Goal: Transaction & Acquisition: Register for event/course

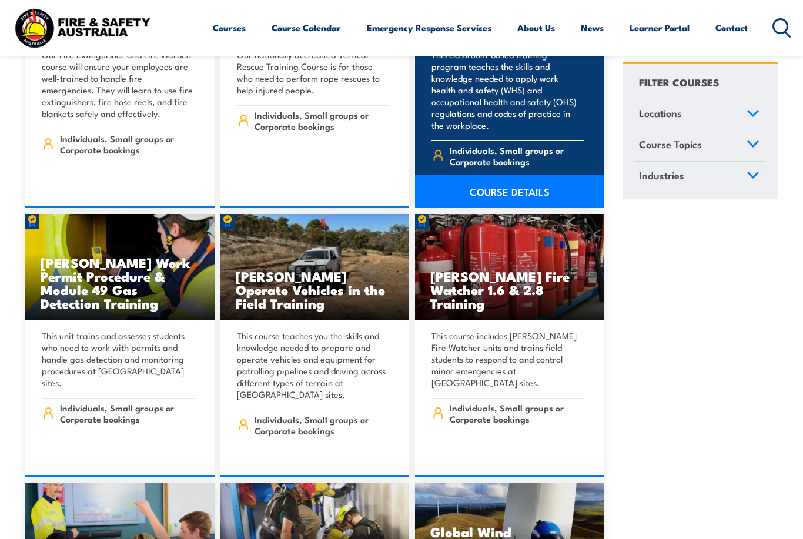
scroll to position [3737, 0]
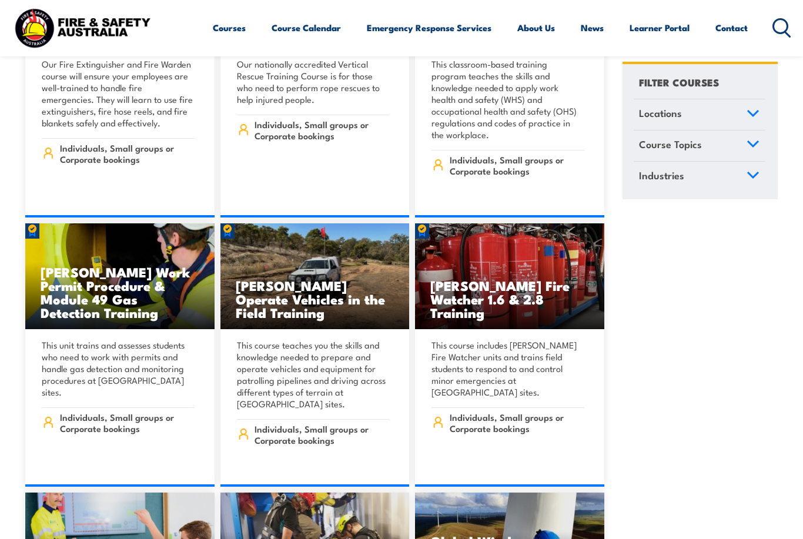
click at [706, 144] on link "Course Topics" at bounding box center [699, 146] width 131 height 31
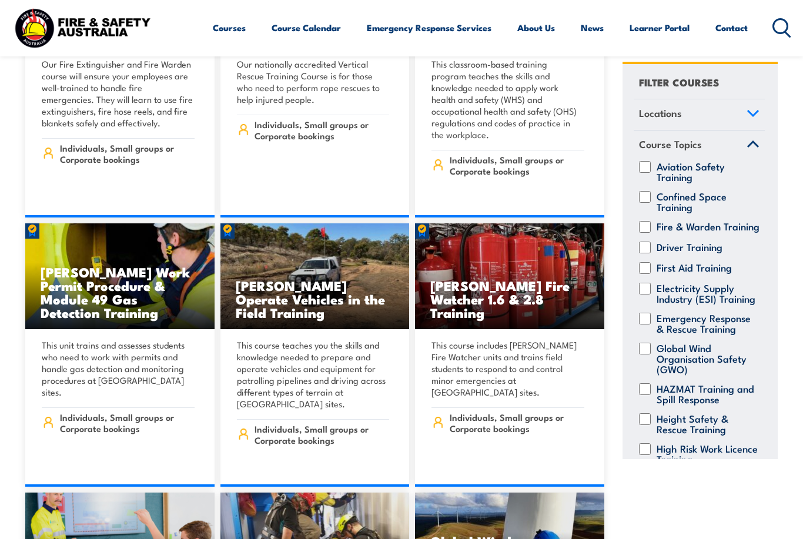
click at [650, 224] on input "Fire & Warden Training" at bounding box center [645, 227] width 12 height 12
checkbox input "true"
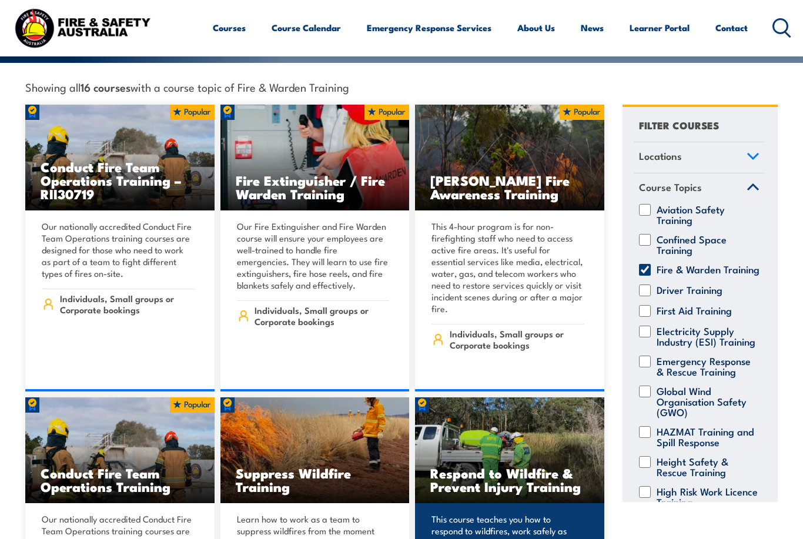
scroll to position [343, 0]
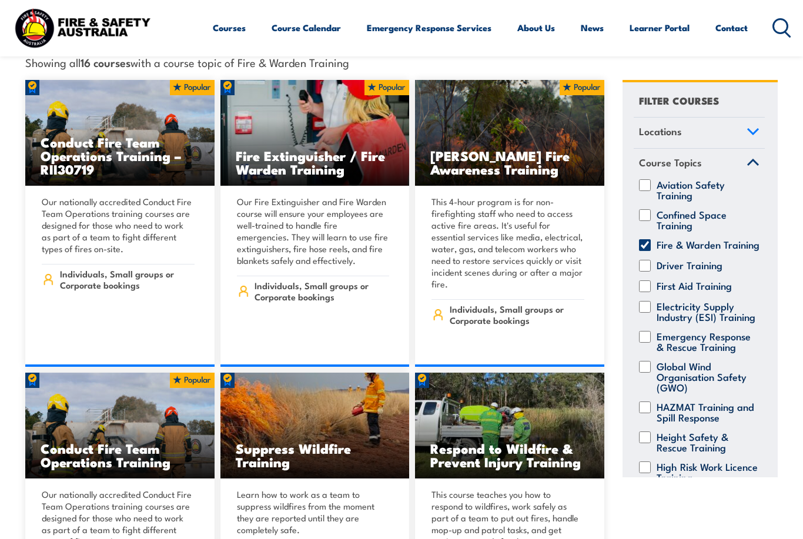
click at [709, 120] on link "Locations" at bounding box center [699, 133] width 131 height 31
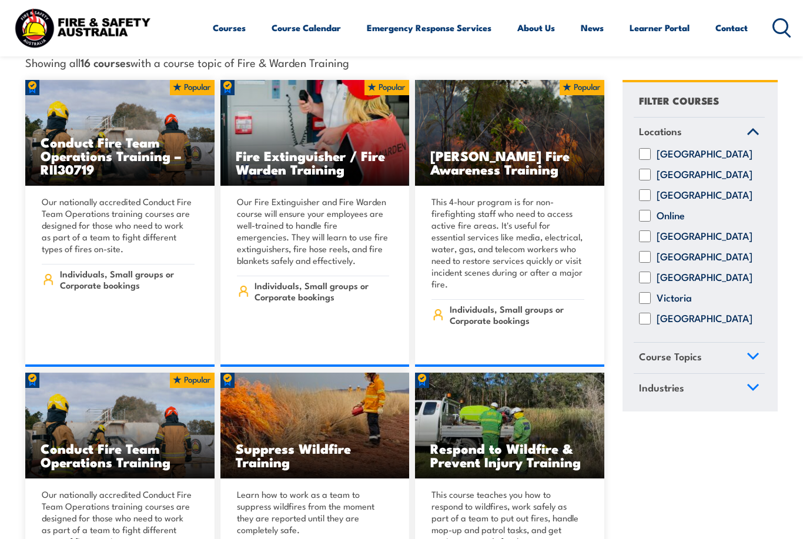
click at [647, 315] on input "[GEOGRAPHIC_DATA]" at bounding box center [645, 319] width 12 height 12
checkbox input "true"
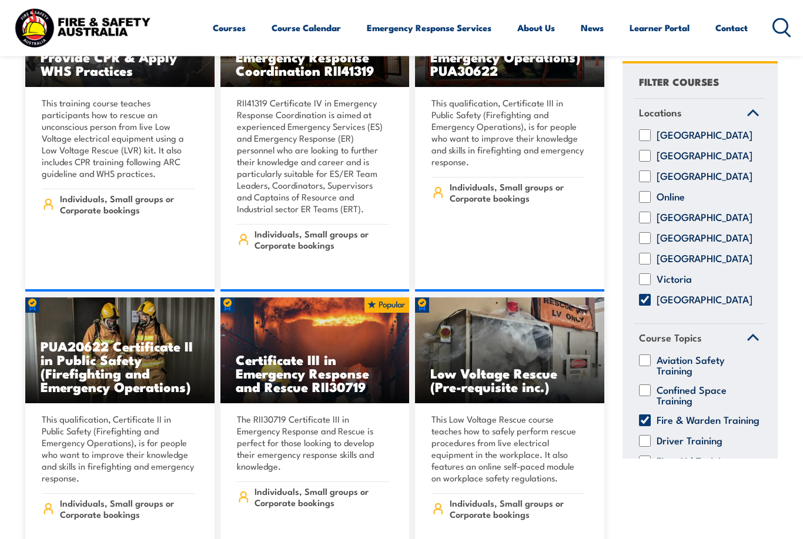
scroll to position [1564, 0]
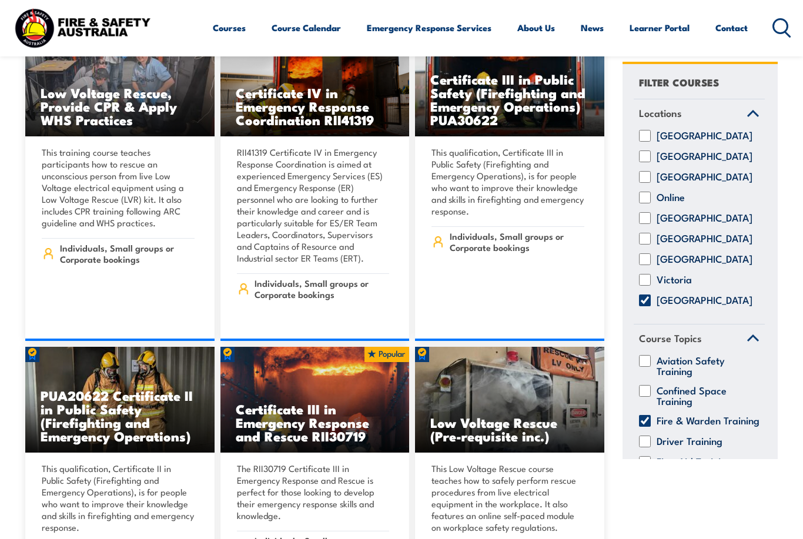
click at [645, 426] on input "Fire & Warden Training" at bounding box center [645, 421] width 12 height 12
checkbox input "false"
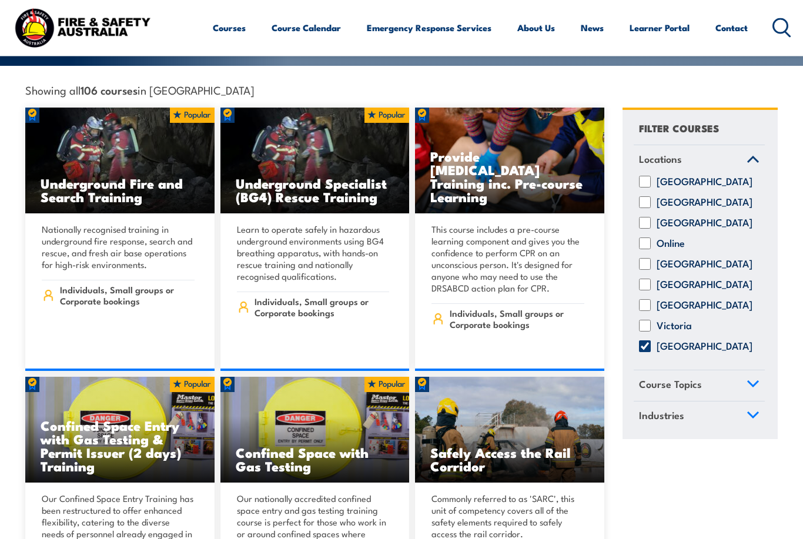
scroll to position [364, 0]
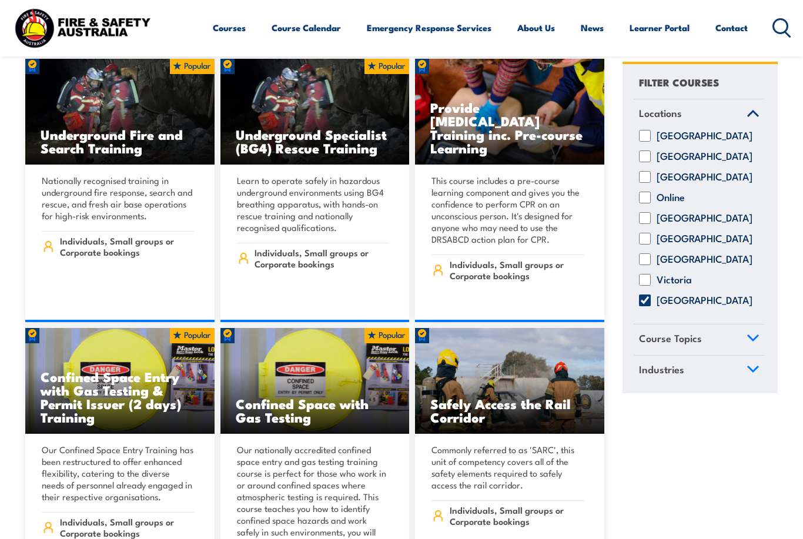
click at [669, 346] on span "Course Topics" at bounding box center [670, 339] width 63 height 16
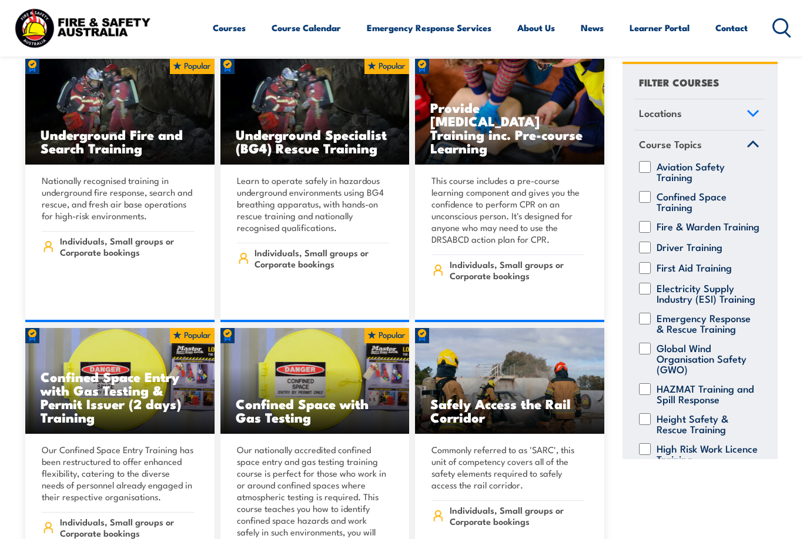
click at [650, 229] on input "Fire & Warden Training" at bounding box center [645, 227] width 12 height 12
checkbox input "true"
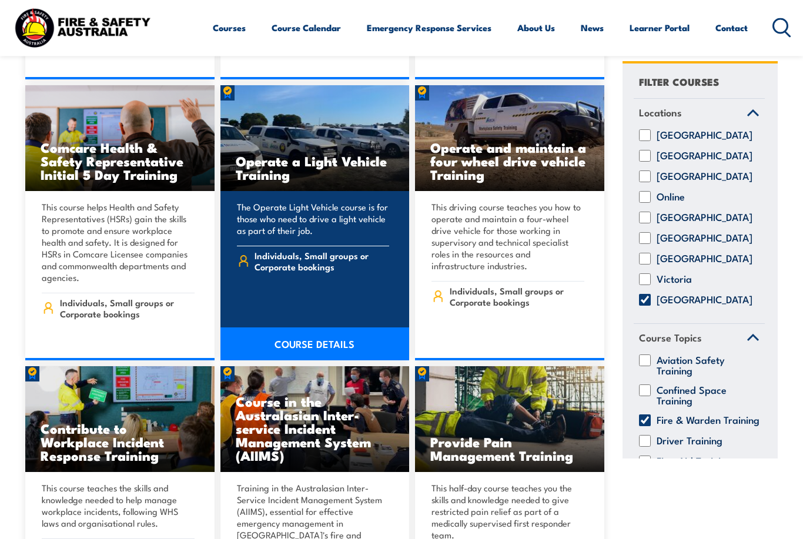
scroll to position [3231, 0]
click at [288, 328] on link "COURSE DETAILS" at bounding box center [315, 344] width 189 height 33
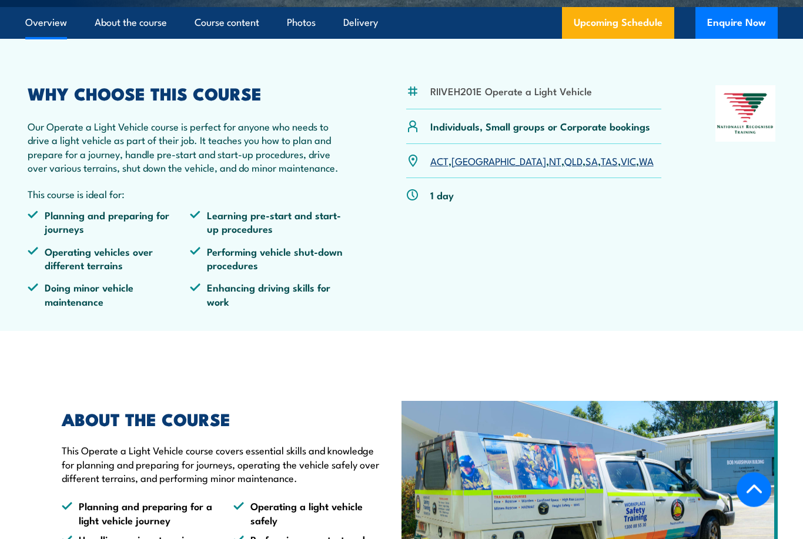
scroll to position [294, 0]
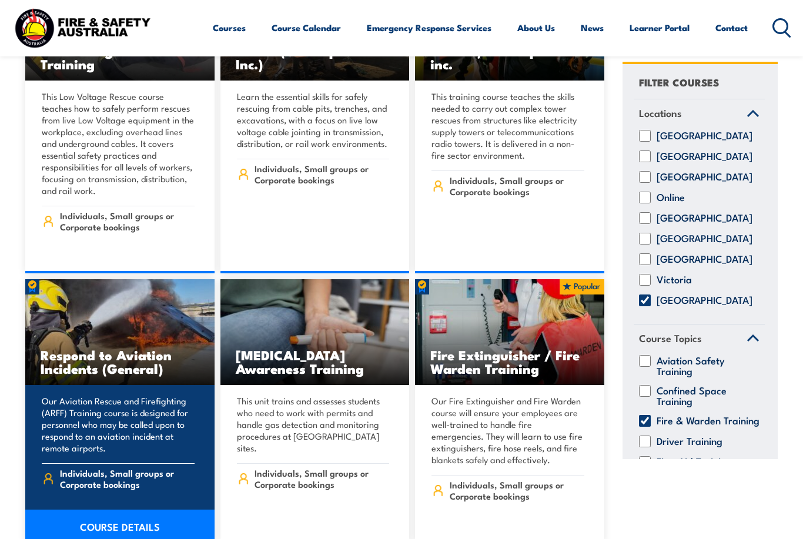
scroll to position [2206, 0]
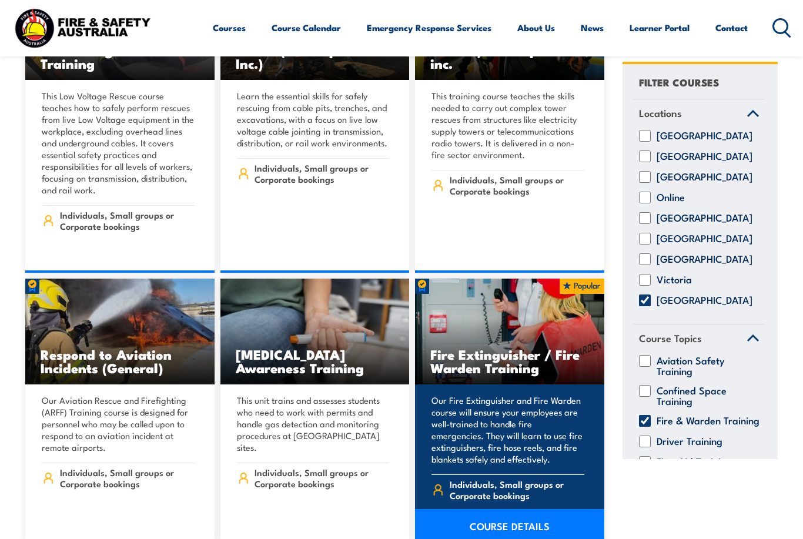
click at [545, 348] on h3 "Fire Extinguisher / Fire Warden Training" at bounding box center [510, 361] width 159 height 27
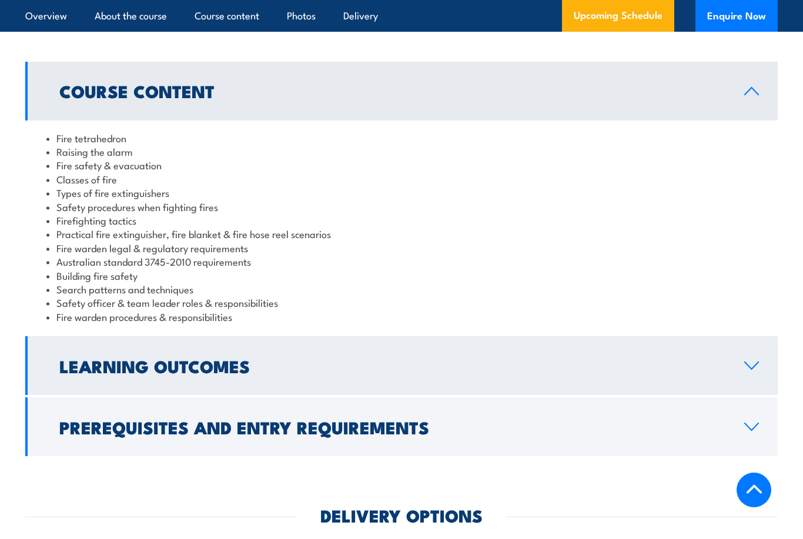
scroll to position [929, 0]
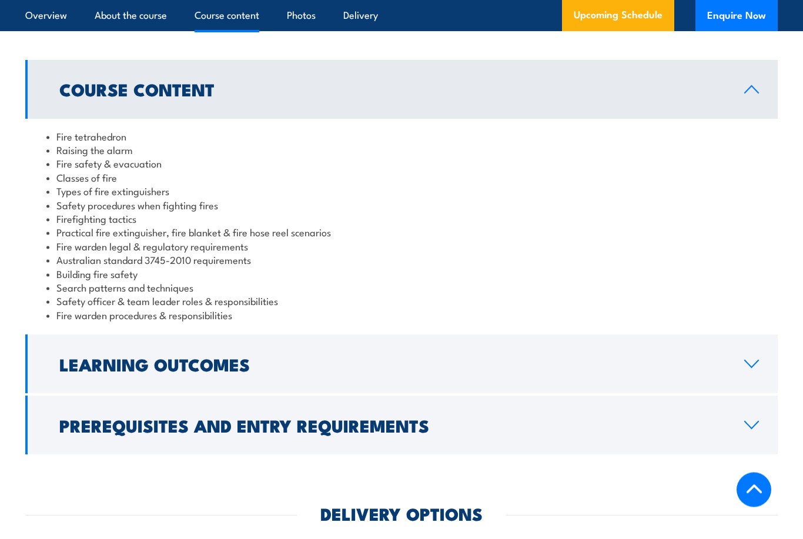
click at [232, 357] on h2 "Learning Outcomes" at bounding box center [392, 364] width 666 height 15
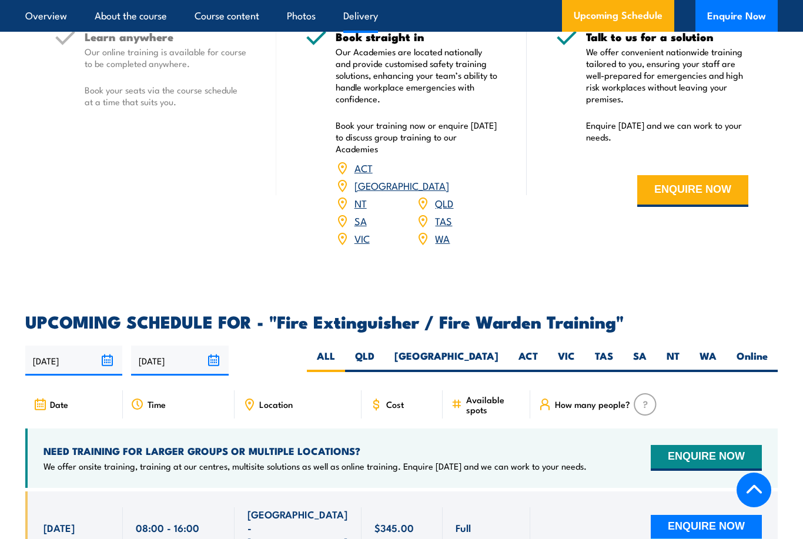
scroll to position [1470, 0]
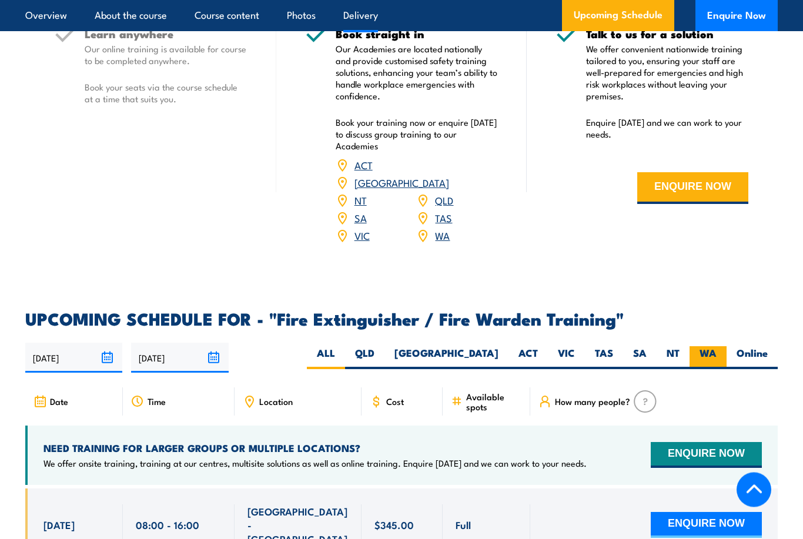
click at [701, 347] on label "WA" at bounding box center [708, 358] width 37 height 23
click at [717, 347] on input "WA" at bounding box center [721, 351] width 8 height 8
radio input "true"
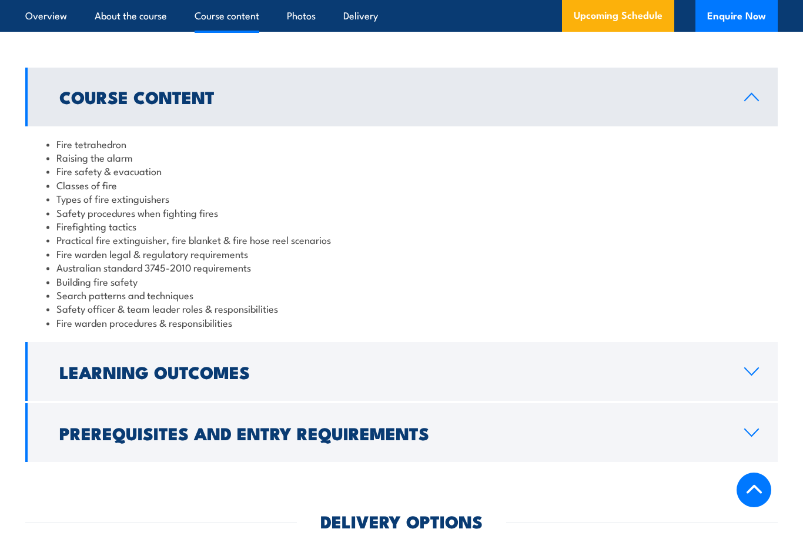
scroll to position [919, 0]
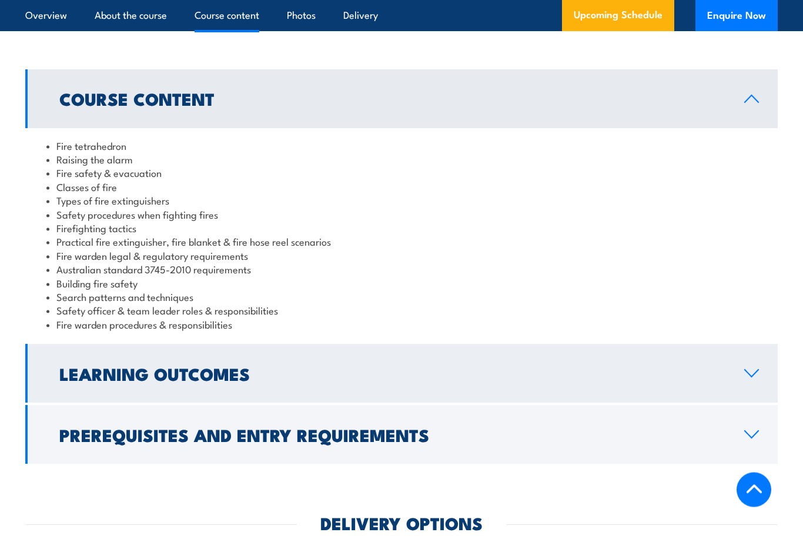
click at [303, 366] on h2 "Learning Outcomes" at bounding box center [392, 373] width 666 height 15
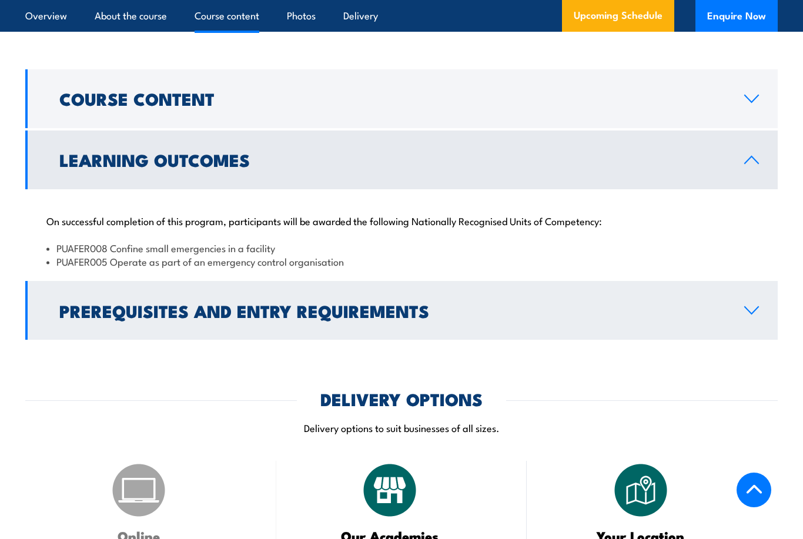
click at [338, 311] on h2 "Prerequisites and Entry Requirements" at bounding box center [392, 310] width 666 height 15
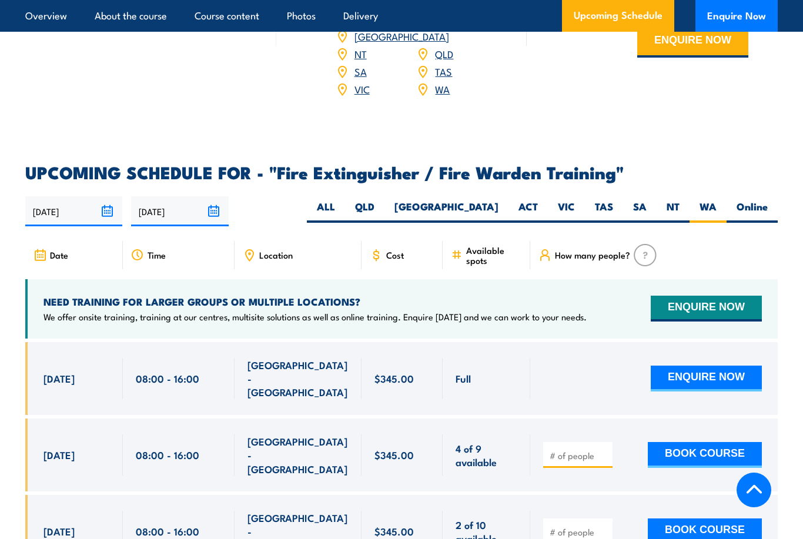
scroll to position [1633, 0]
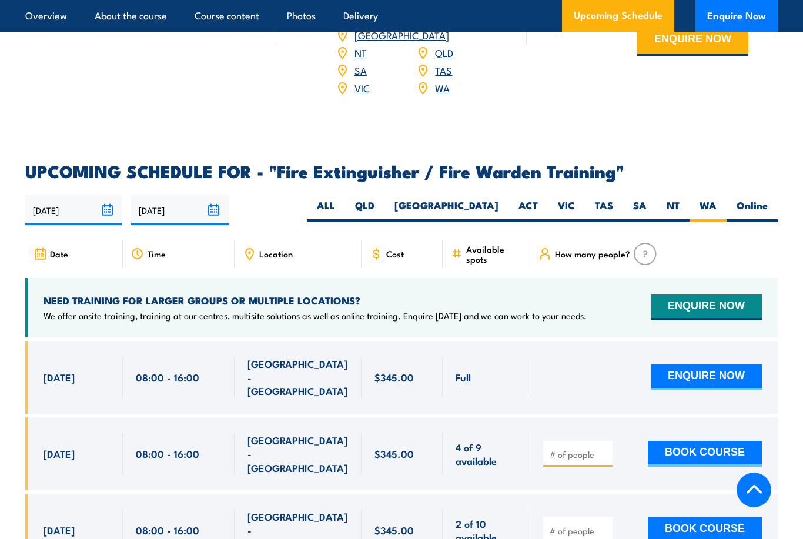
drag, startPoint x: 563, startPoint y: 413, endPoint x: 563, endPoint y: 407, distance: 6.5
click at [563, 449] on input "number" at bounding box center [579, 455] width 59 height 12
type input "2"
click at [710, 441] on button "BOOK COURSE" at bounding box center [705, 454] width 114 height 26
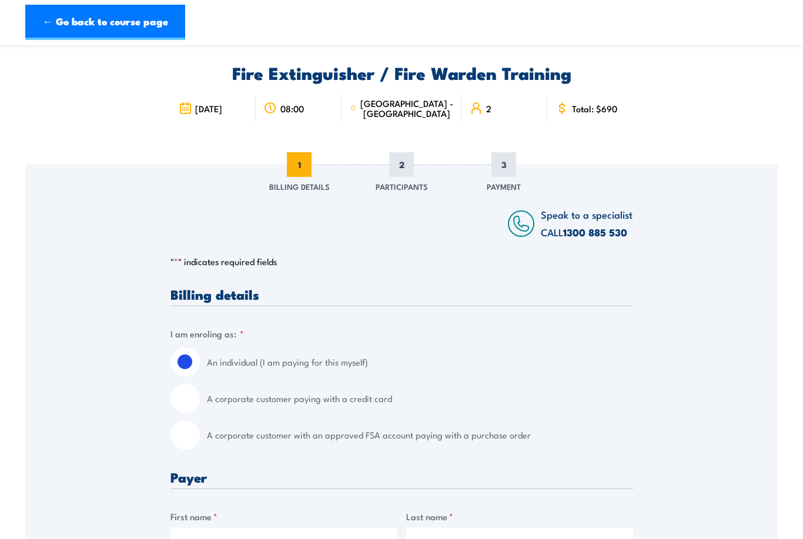
scroll to position [101, 0]
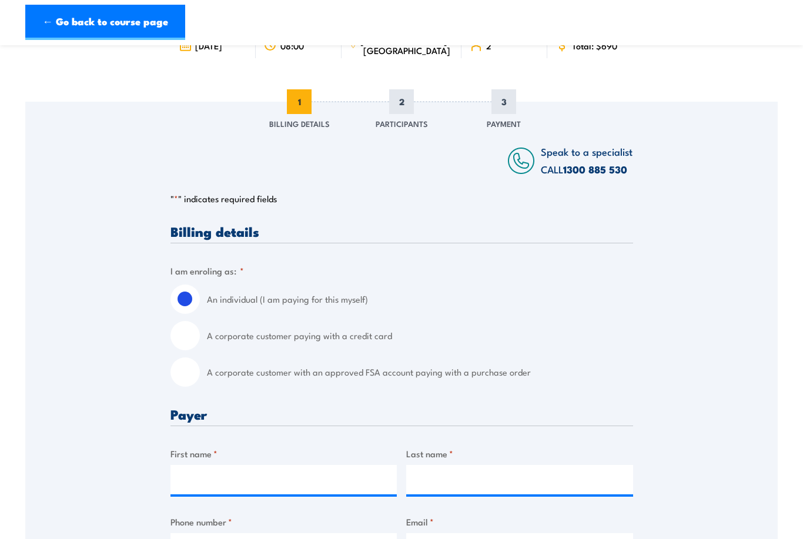
click at [187, 336] on input "A corporate customer paying with a credit card" at bounding box center [185, 335] width 29 height 29
radio input "true"
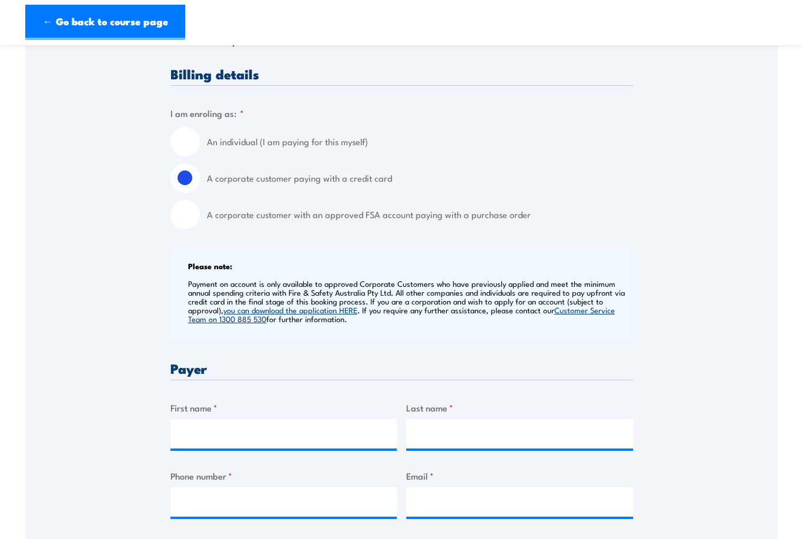
scroll to position [276, 0]
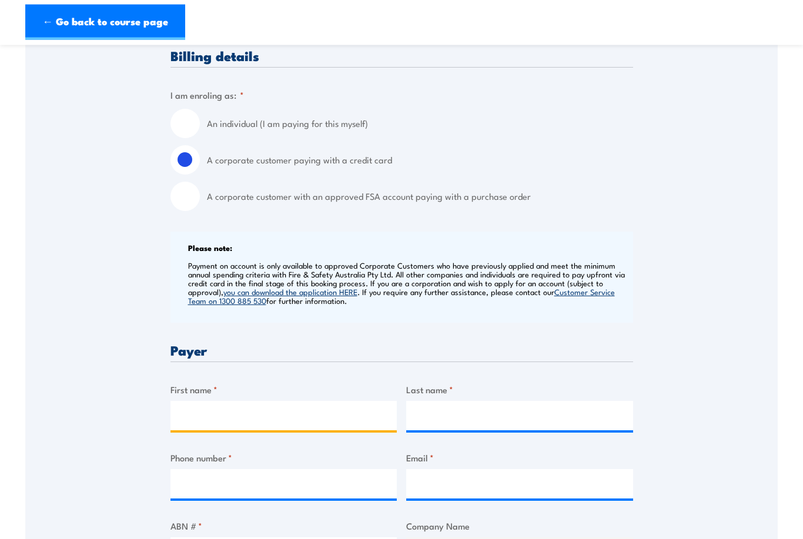
click at [255, 409] on input "First name *" at bounding box center [284, 416] width 227 height 29
type input "[PERSON_NAME]"
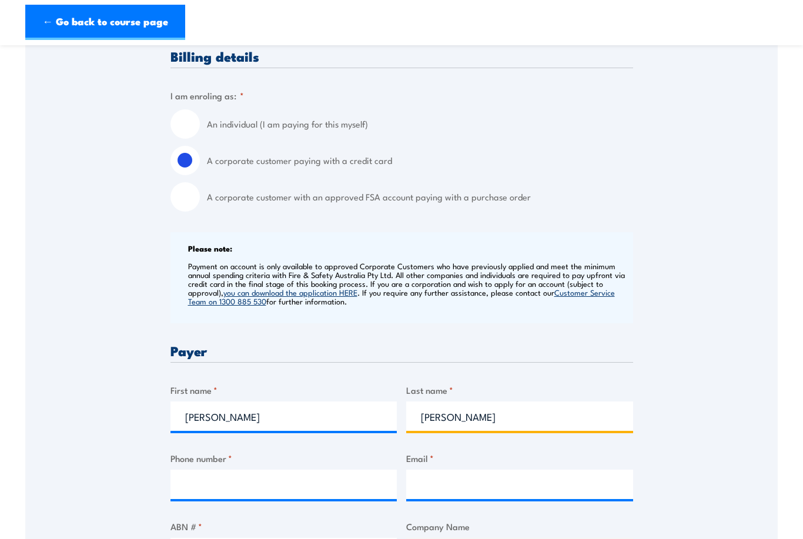
type input "Hayes"
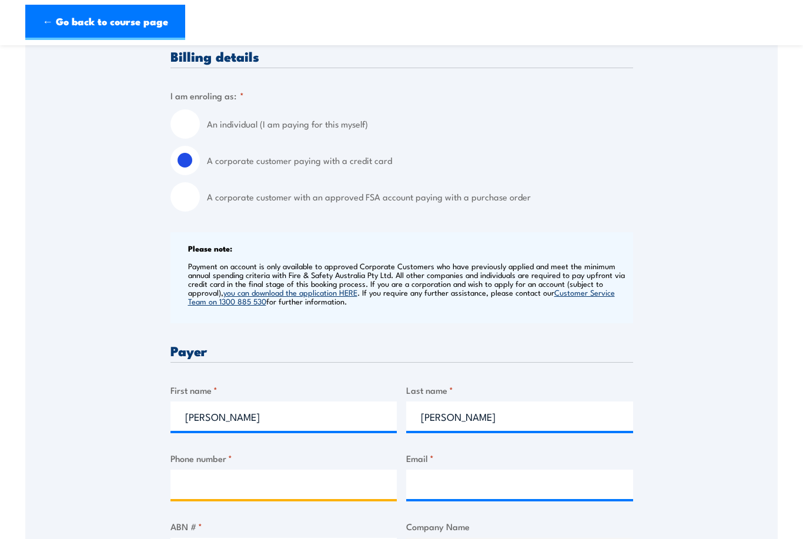
click at [214, 479] on input "Phone number *" at bounding box center [284, 484] width 227 height 29
type input "0412202390"
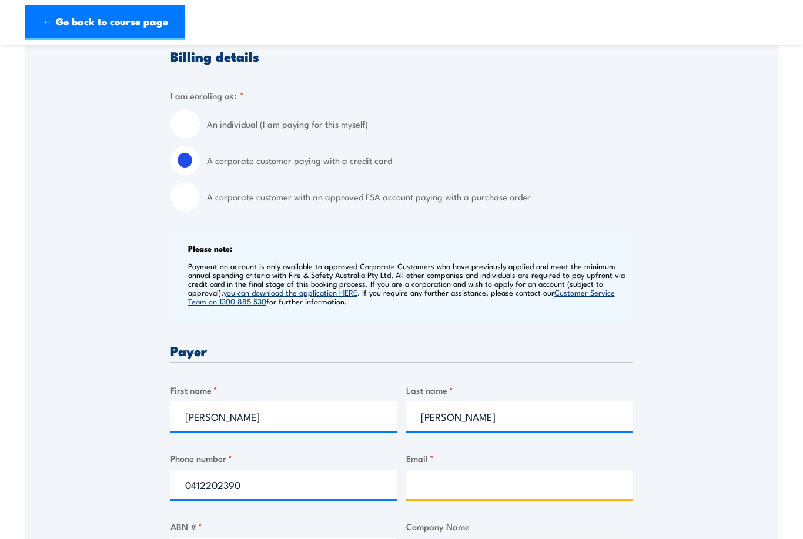
click at [429, 480] on input "Email *" at bounding box center [519, 484] width 227 height 29
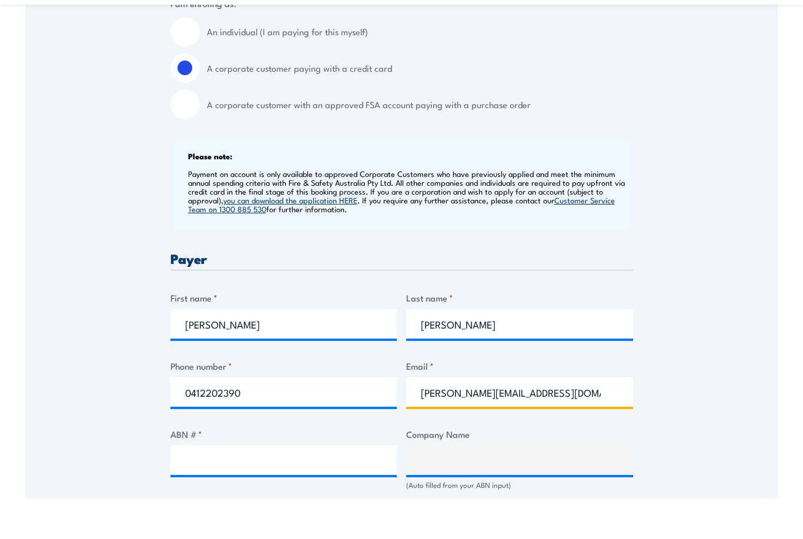
type input "sasha@mosmanmarine.com.au"
click at [292, 486] on input "ABN # *" at bounding box center [284, 500] width 227 height 29
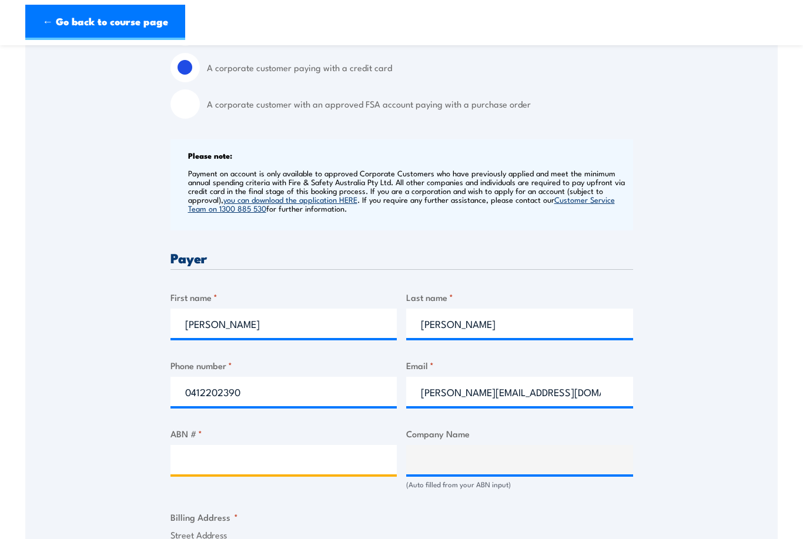
scroll to position [369, 0]
type input "66667152534"
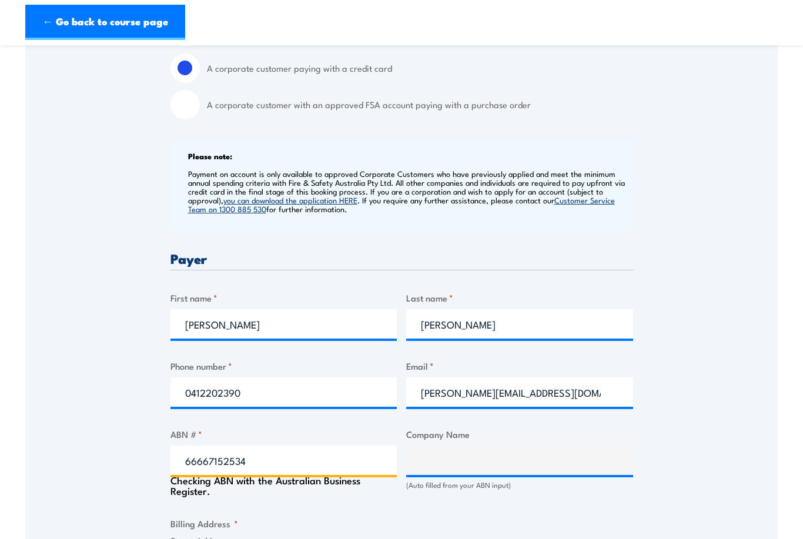
type input "MOSMAN MARINE PTY LTD"
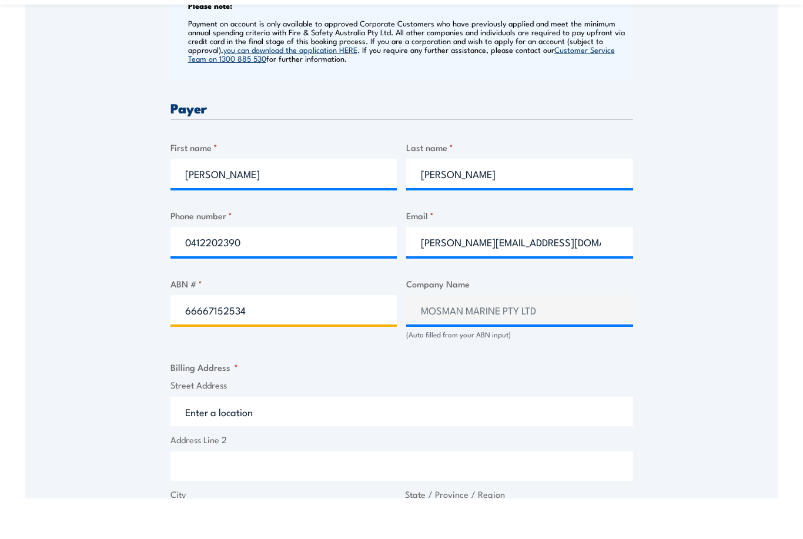
scroll to position [482, 0]
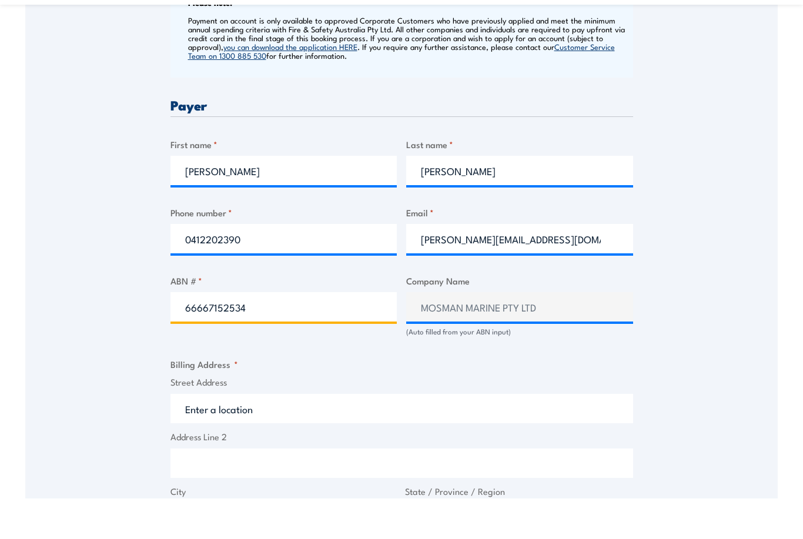
type input "66667152534"
click at [313, 435] on input "Street Address" at bounding box center [402, 449] width 463 height 29
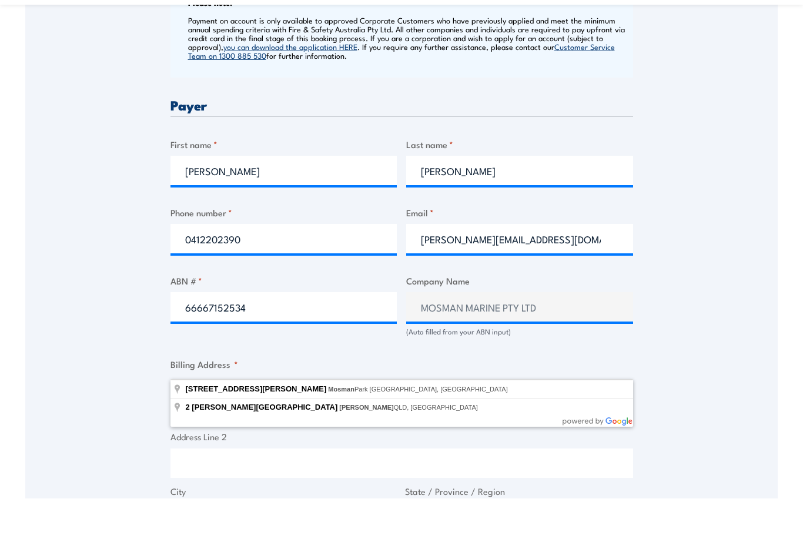
drag, startPoint x: 313, startPoint y: 405, endPoint x: 261, endPoint y: 392, distance: 53.3
click at [261, 435] on input "2 Thomas streeet mosman" at bounding box center [402, 449] width 463 height 29
type input "2 Thomas Street, Mosman Park WA, Australia"
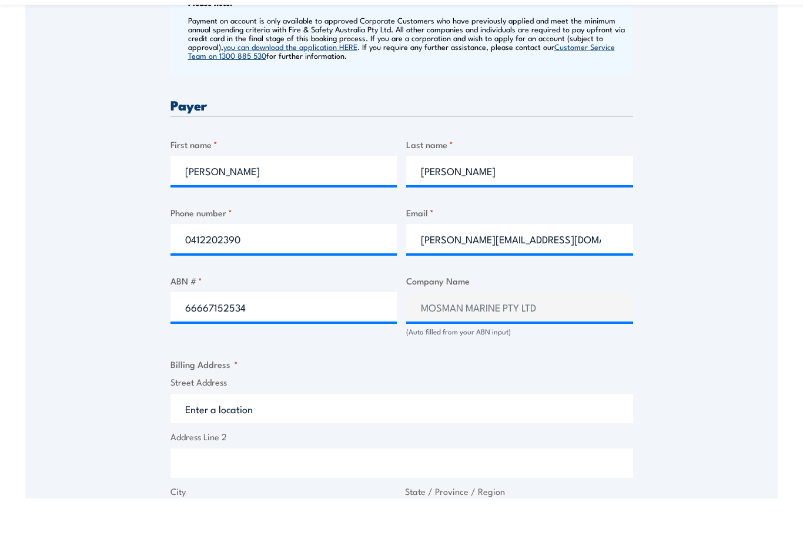
type input "2 Thomas St"
type input "Mosman Park"
type input "Western Australia"
type input "6012"
select select "Australia"
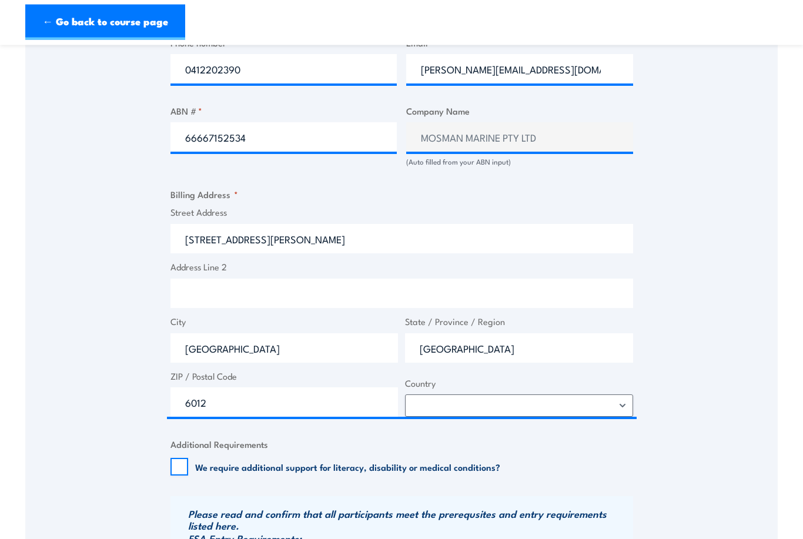
scroll to position [705, 0]
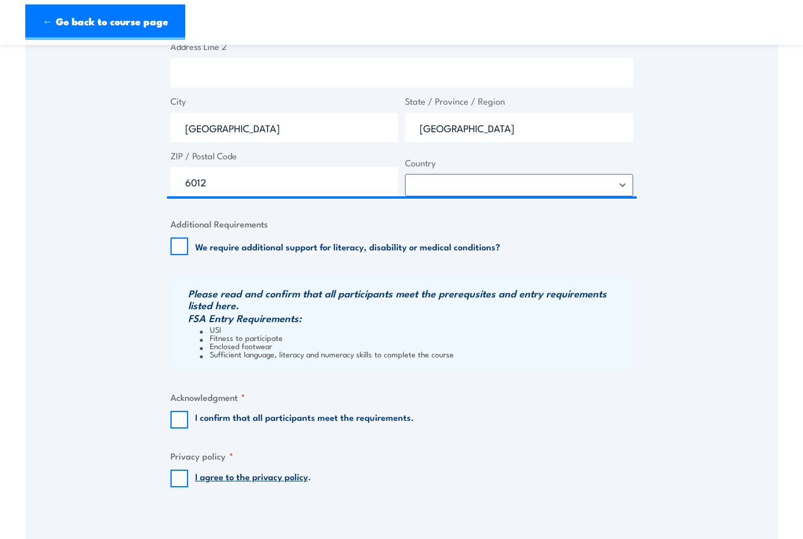
click at [178, 412] on input "I confirm that all participants meet the requirements." at bounding box center [180, 421] width 18 height 18
checkbox input "true"
click at [181, 478] on input "I agree to the privacy policy ." at bounding box center [180, 479] width 18 height 18
checkbox input "true"
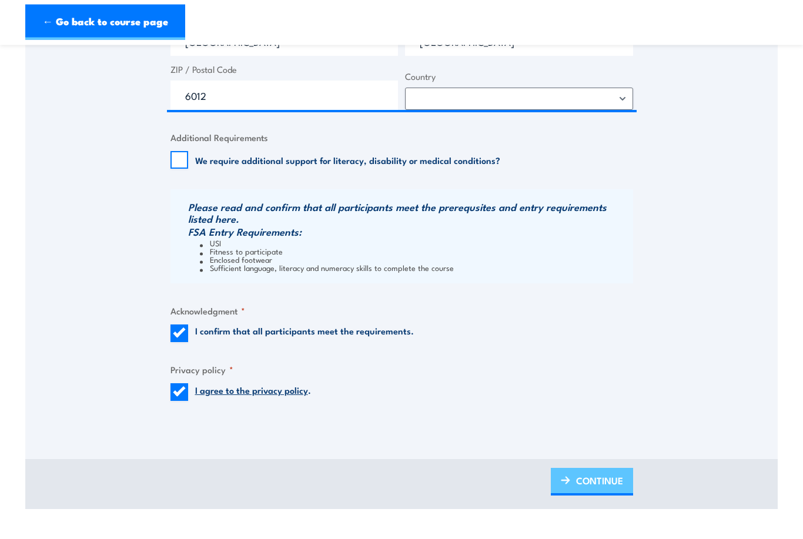
click at [590, 480] on span "CONTINUE" at bounding box center [599, 481] width 47 height 31
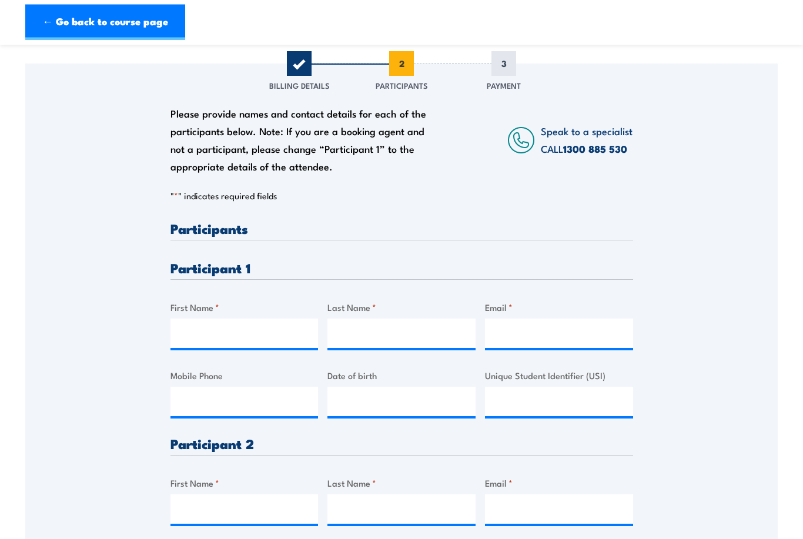
scroll to position [149, 0]
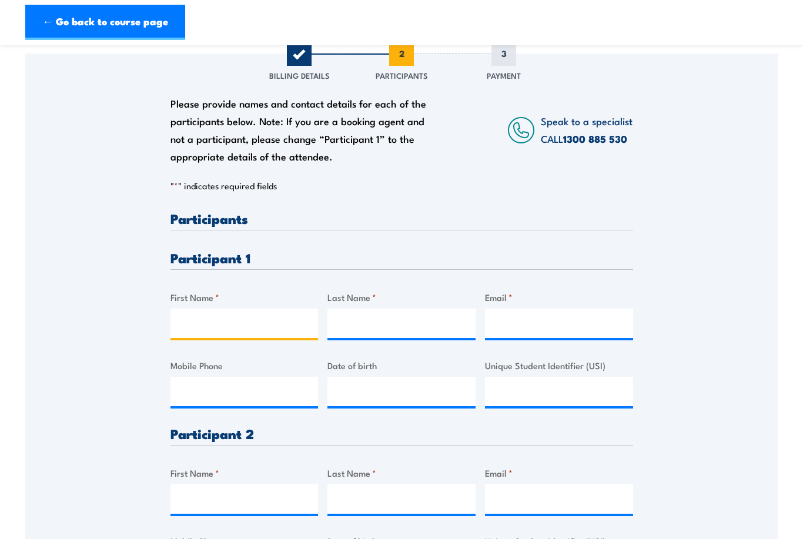
click at [245, 312] on input "First Name *" at bounding box center [245, 323] width 148 height 29
type input "Raelene"
click at [338, 319] on input "Last Name *" at bounding box center [402, 323] width 148 height 29
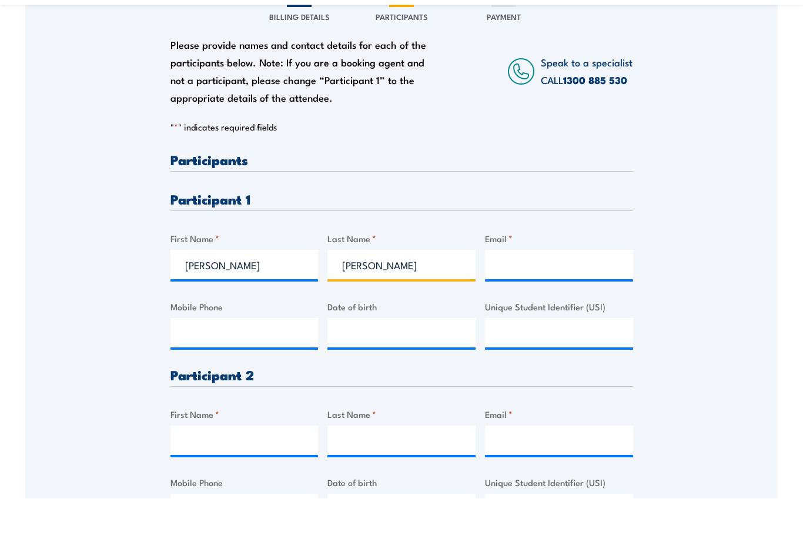
scroll to position [171, 0]
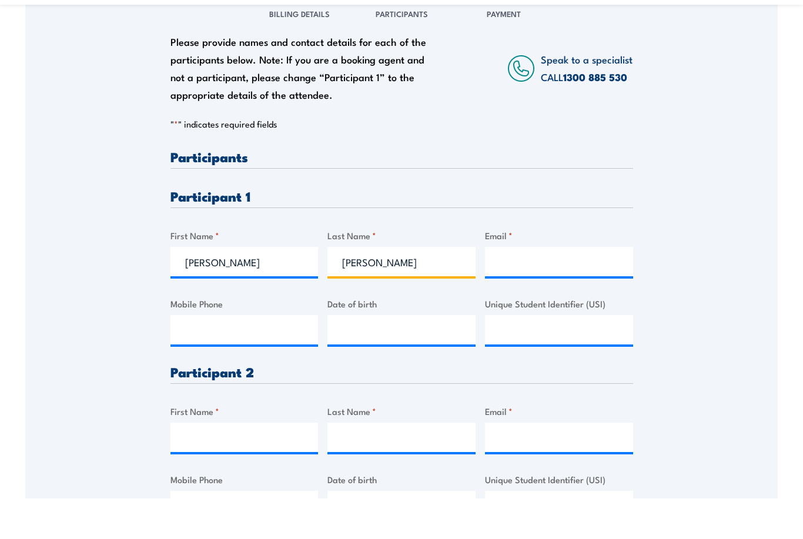
type input "Van Niekerk"
click at [224, 463] on input "First Name *" at bounding box center [245, 477] width 148 height 29
type input "Shaun"
click at [361, 463] on input "Last Name *" at bounding box center [402, 477] width 148 height 29
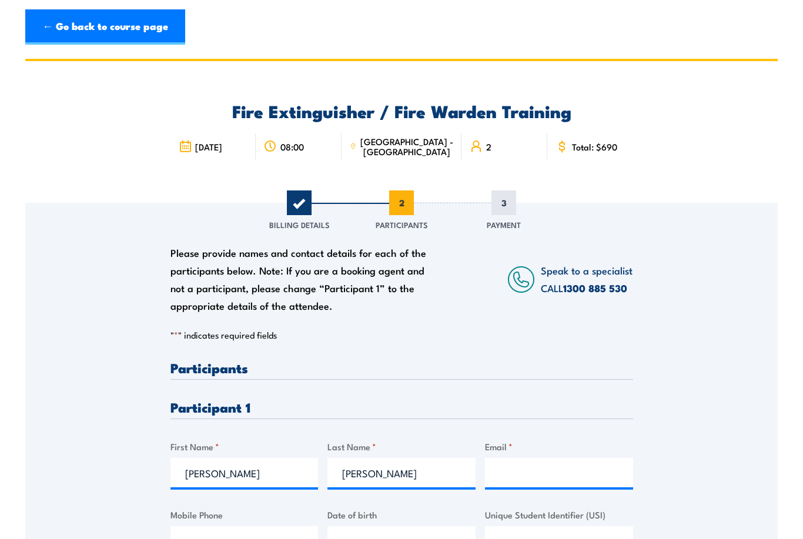
scroll to position [357, 0]
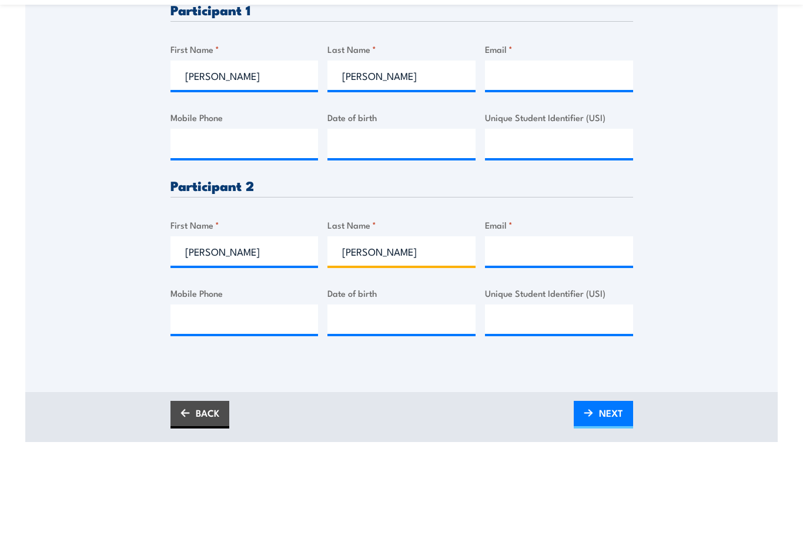
type input "Phillips"
click at [529, 101] on input "Email *" at bounding box center [559, 115] width 148 height 29
paste input "raelenevanniekerk@gmail.com"
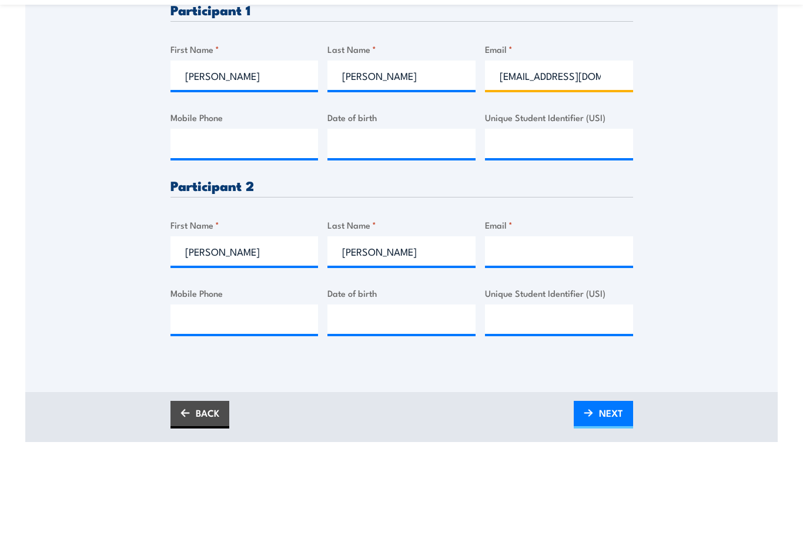
scroll to position [398, 0]
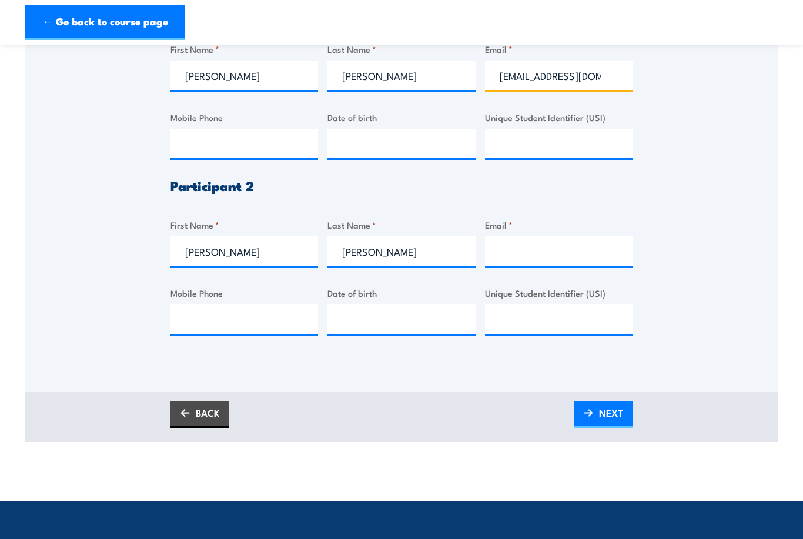
type input "raelenevanniekerk@gmail.com"
click at [542, 233] on div "Email *" at bounding box center [559, 242] width 148 height 48
click at [538, 244] on input "Email *" at bounding box center [559, 250] width 148 height 29
paste input "phillipsshaun1999@outlook.com"
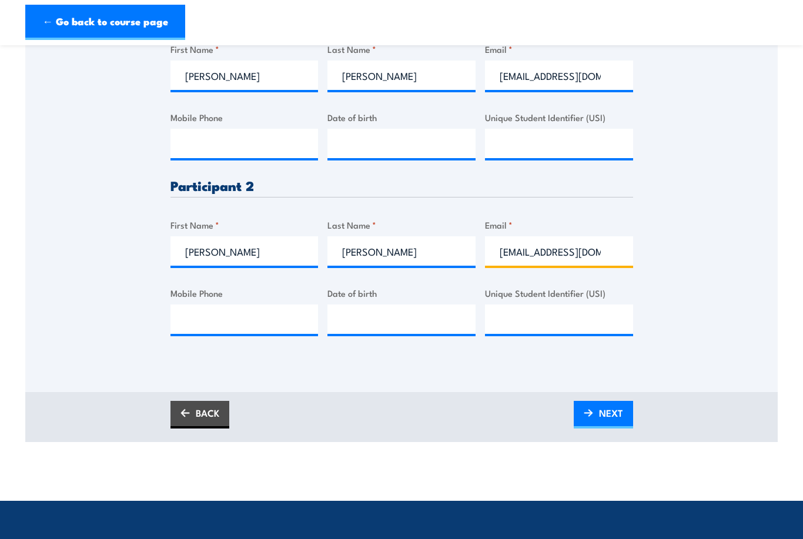
type input "phillipsshaun1999@outlook.com"
click at [257, 147] on input "Mobile Phone" at bounding box center [245, 143] width 148 height 29
type input "0439151131"
click at [202, 317] on input "Mobile Phone" at bounding box center [245, 319] width 148 height 29
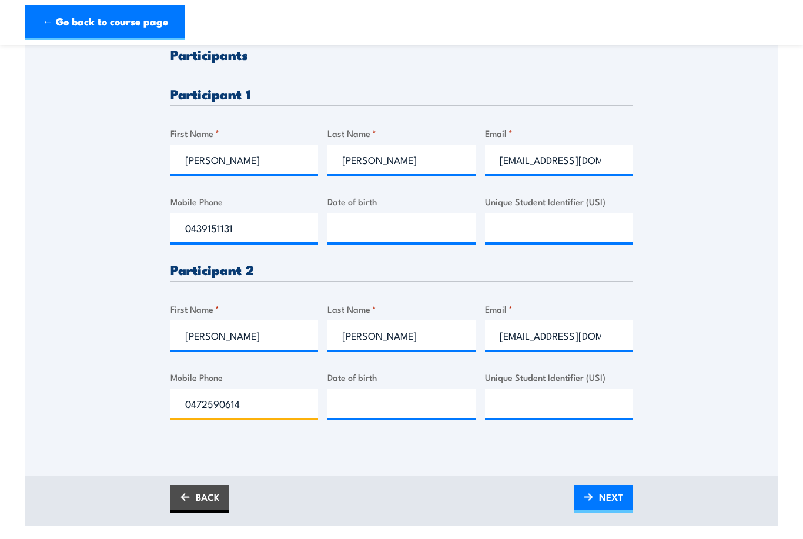
scroll to position [302, 0]
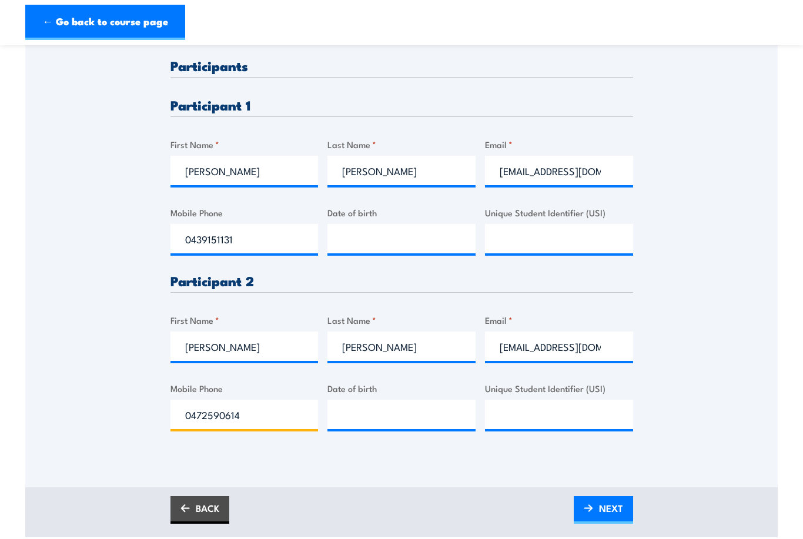
type input "0472590614"
click at [381, 236] on input "__/__/____" at bounding box center [402, 238] width 148 height 29
type input "11/01/2002"
type input "__/__/____"
click at [354, 414] on input "__/__/____" at bounding box center [402, 414] width 148 height 29
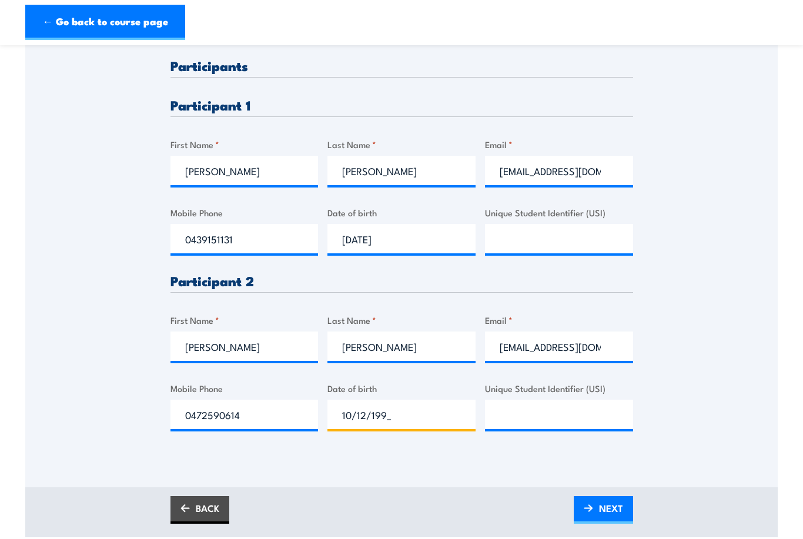
type input "10/12/1999"
click at [706, 379] on div "Please provide names and contact details for each of the participants below. No…" at bounding box center [401, 178] width 753 height 554
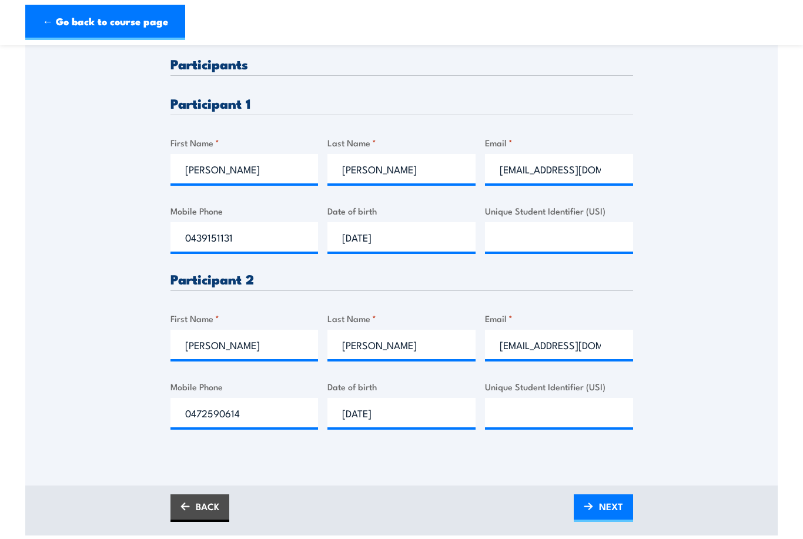
scroll to position [303, 0]
click at [591, 505] on img at bounding box center [588, 507] width 9 height 8
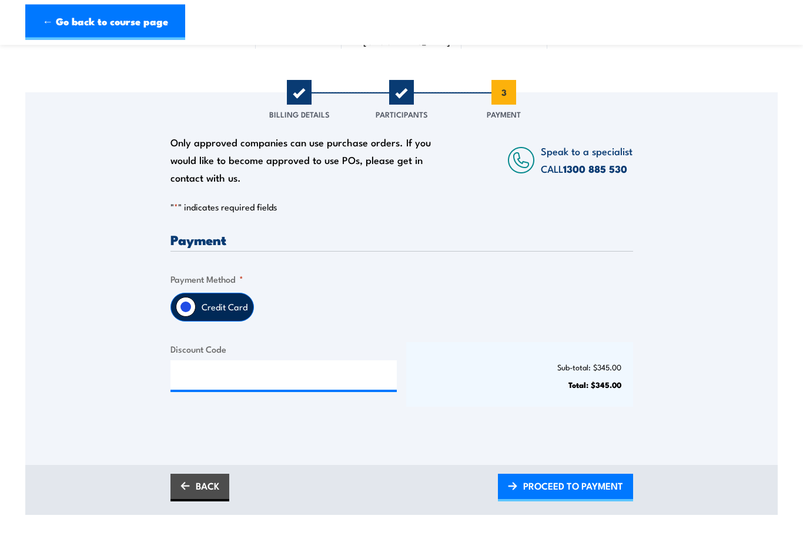
scroll to position [113, 0]
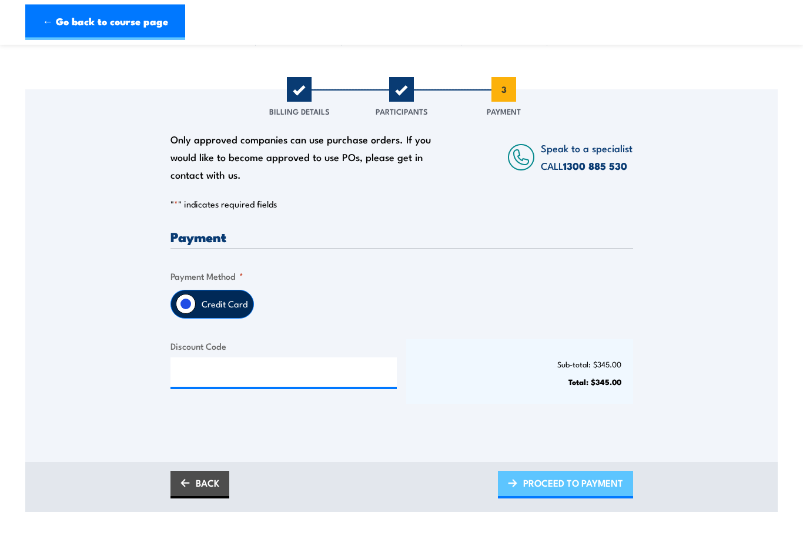
click at [533, 479] on span "PROCEED TO PAYMENT" at bounding box center [573, 483] width 100 height 31
